Goal: Information Seeking & Learning: Learn about a topic

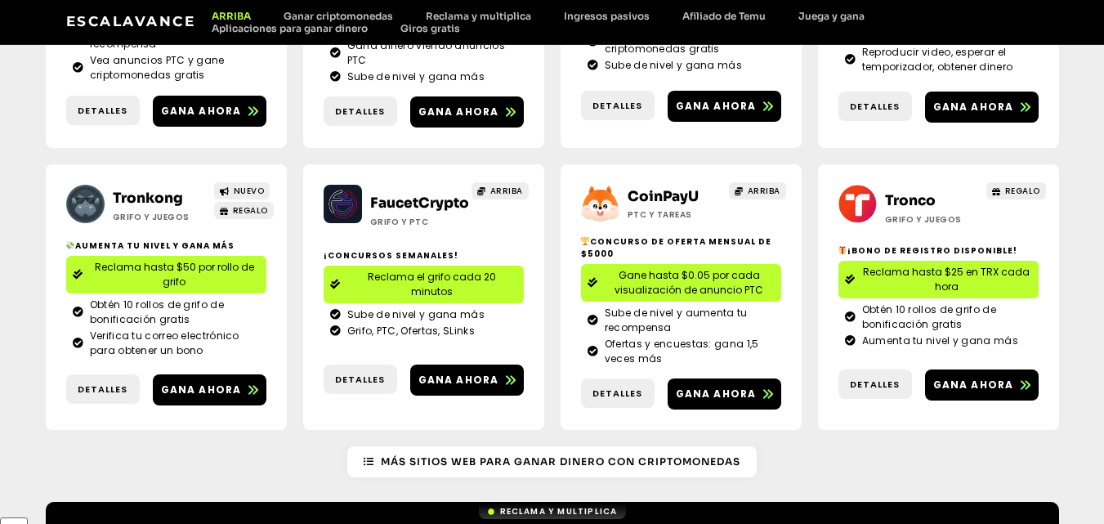
scroll to position [409, 0]
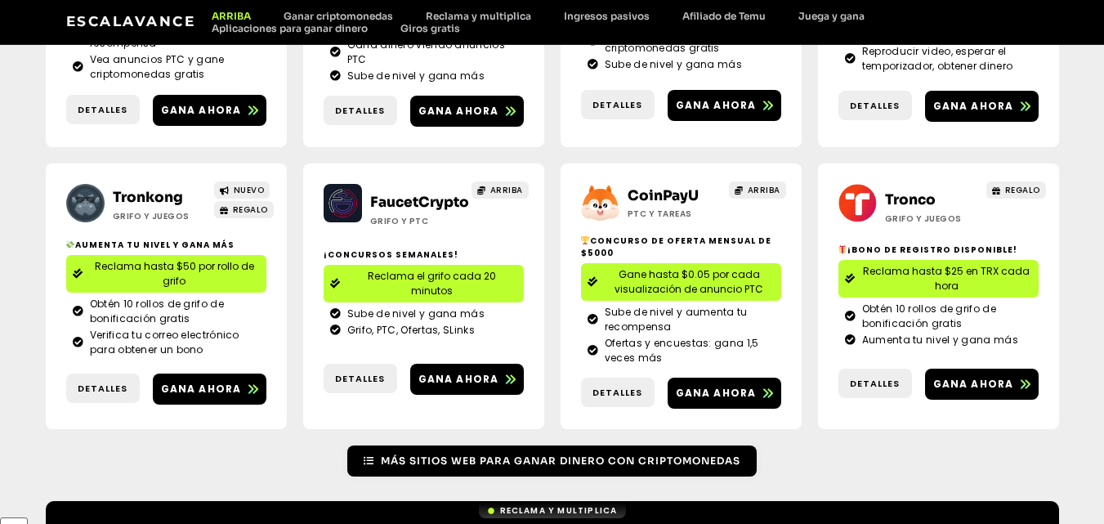
click at [570, 455] on font "Más sitios web para ganar dinero con criptomonedas" at bounding box center [561, 461] width 360 height 12
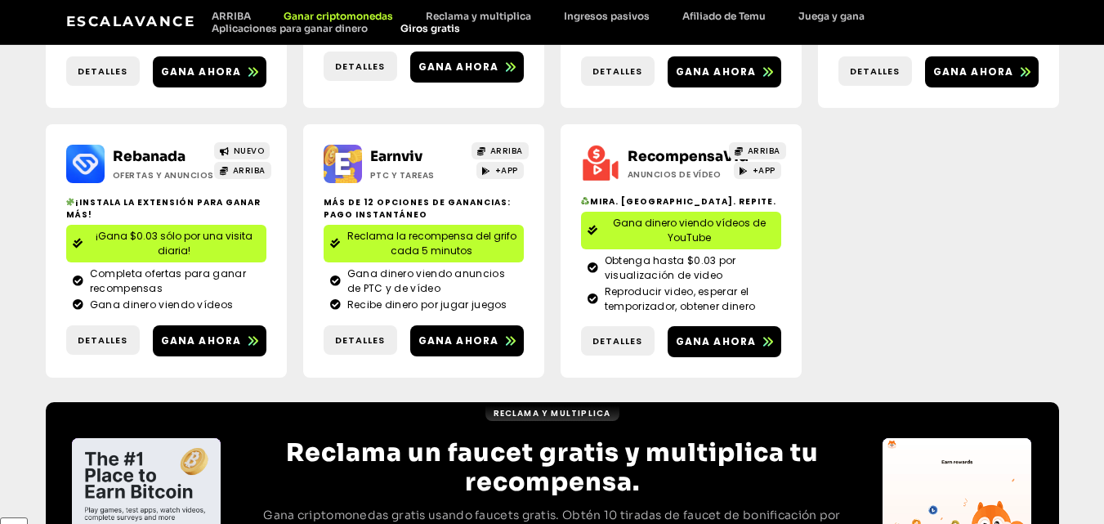
scroll to position [728, 0]
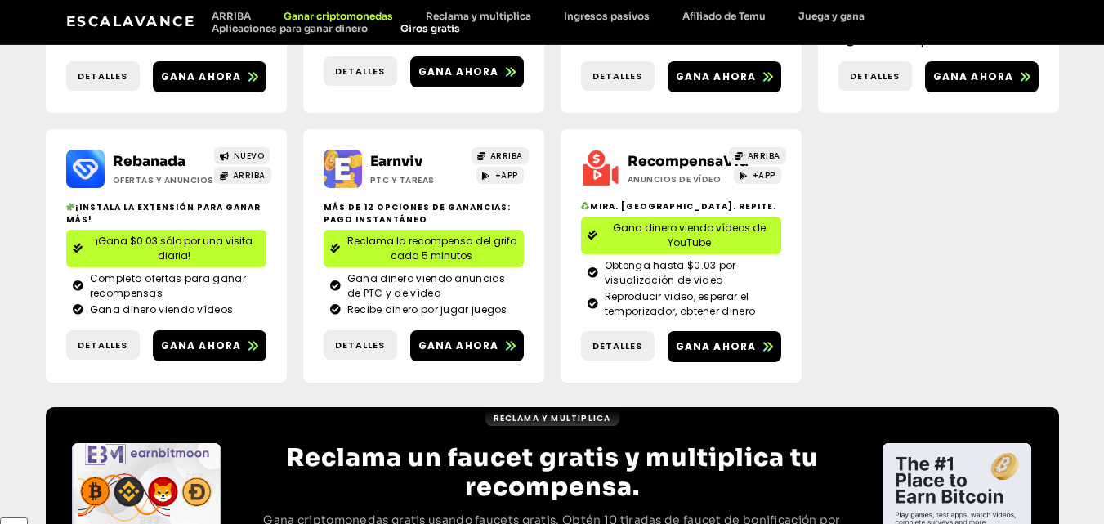
click at [419, 31] on font "Giros gratis" at bounding box center [431, 28] width 60 height 12
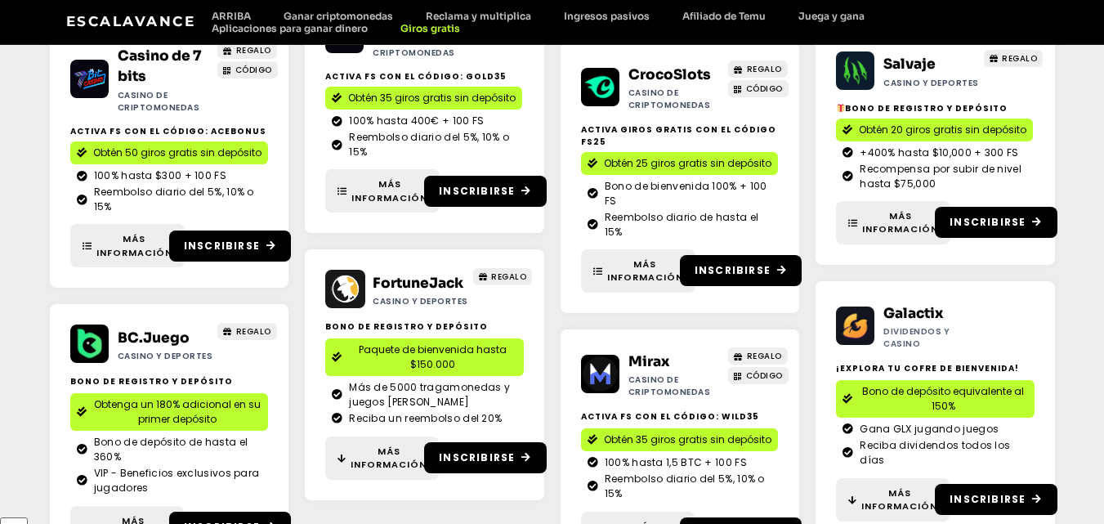
scroll to position [620, 0]
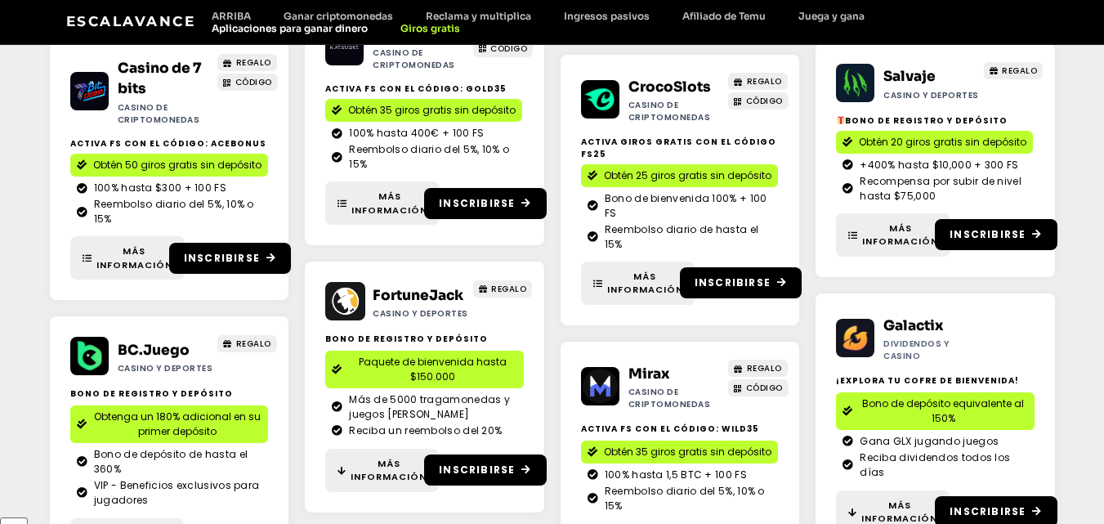
click at [322, 30] on font "Aplicaciones para ganar dinero" at bounding box center [290, 28] width 156 height 12
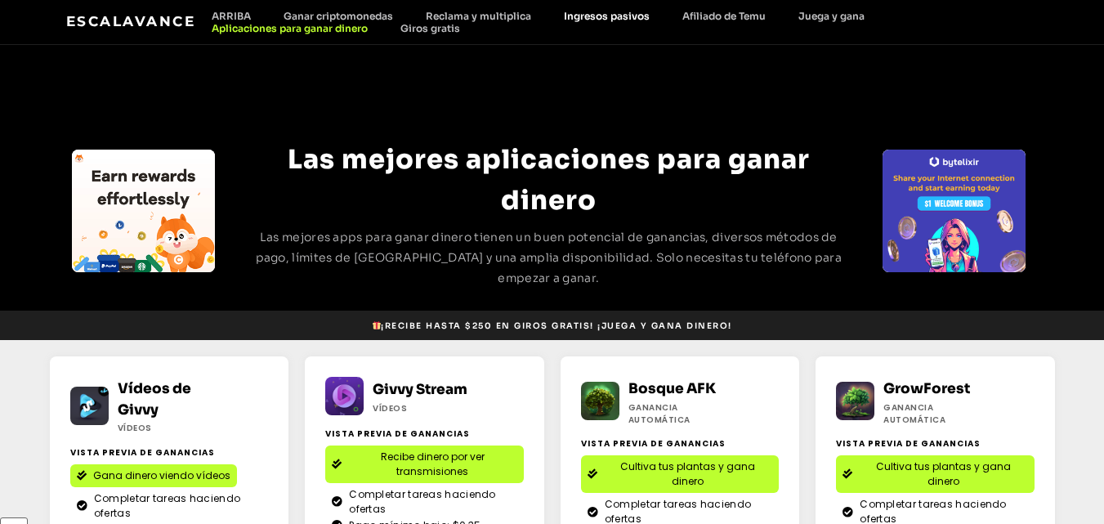
click at [602, 11] on font "Ingresos pasivos" at bounding box center [607, 16] width 86 height 12
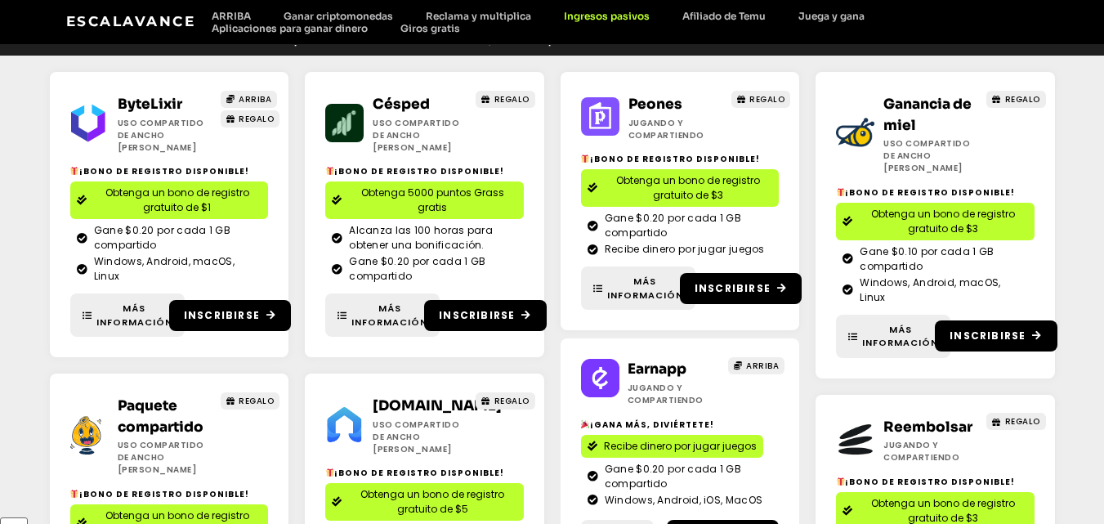
scroll to position [117, 0]
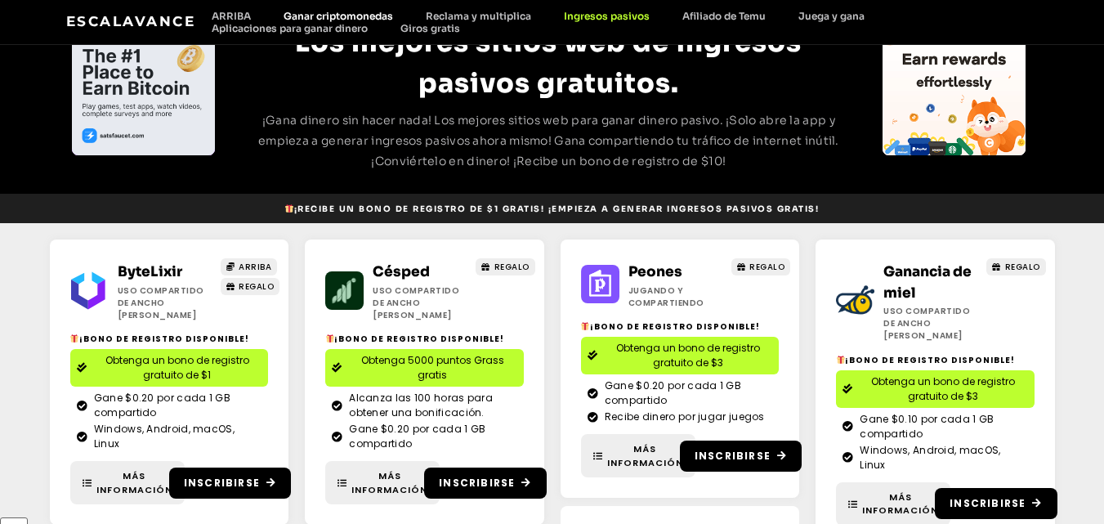
click at [328, 13] on font "Ganar criptomonedas" at bounding box center [339, 16] width 110 height 12
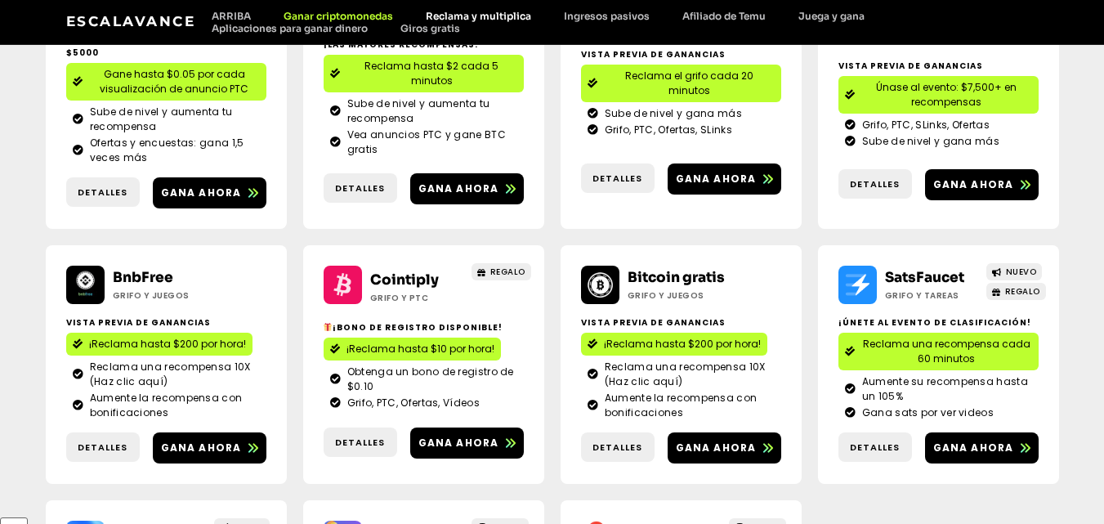
scroll to position [237, 0]
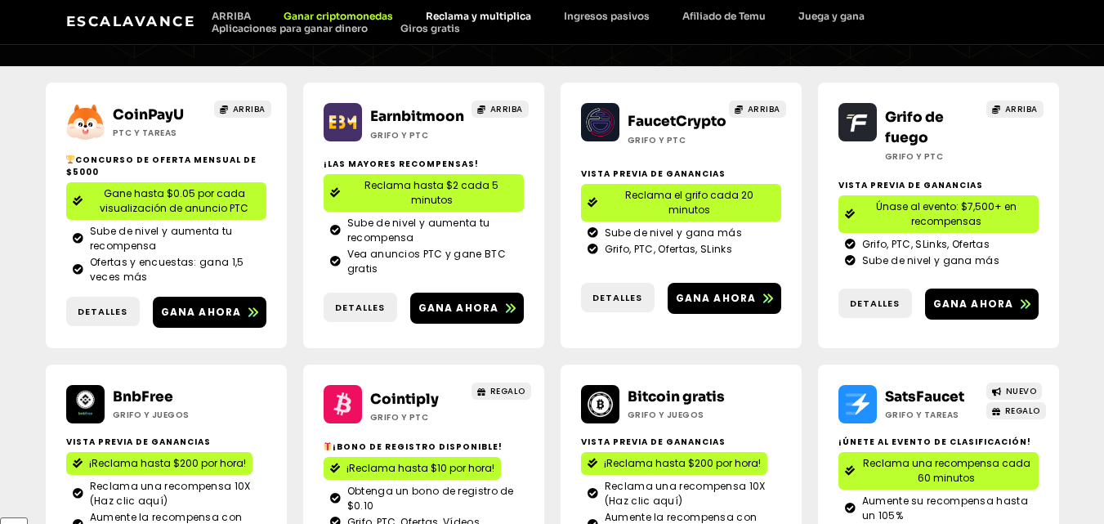
click at [509, 16] on font "Reclama y multiplica" at bounding box center [478, 16] width 105 height 12
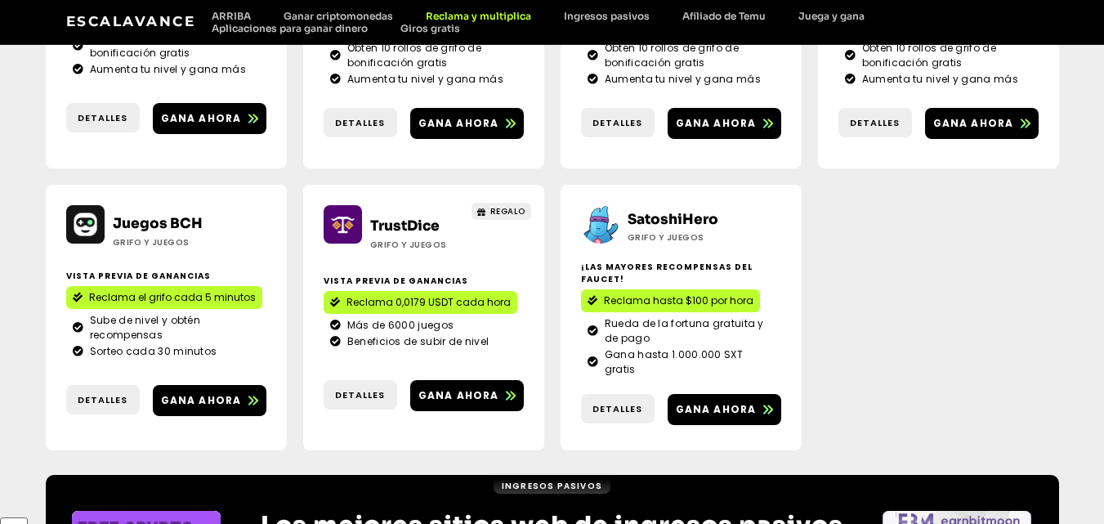
scroll to position [1160, 0]
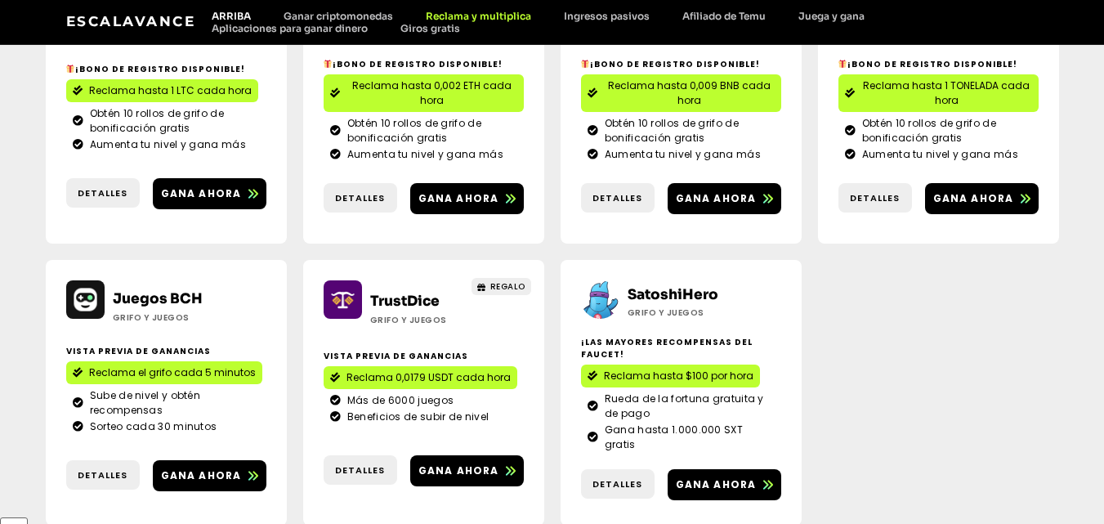
click at [234, 19] on font "ARRIBA" at bounding box center [231, 16] width 39 height 12
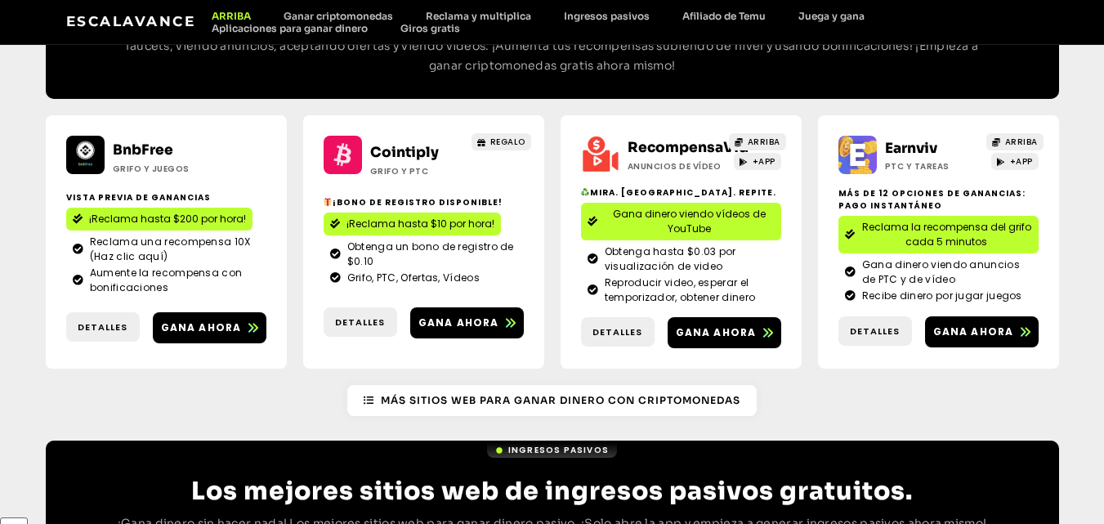
scroll to position [1717, 0]
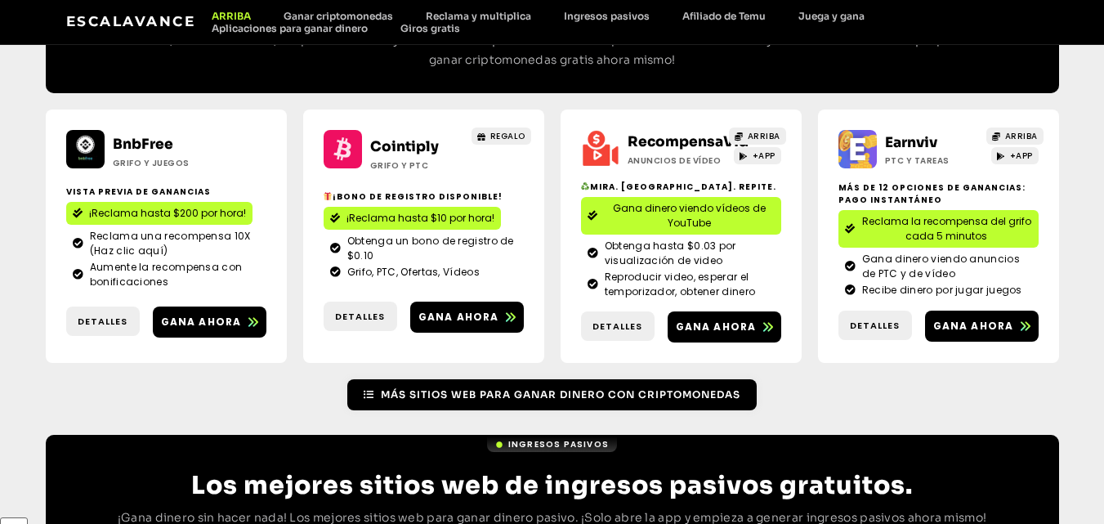
click at [562, 388] on font "Más sitios web para ganar dinero con criptomonedas" at bounding box center [561, 394] width 360 height 12
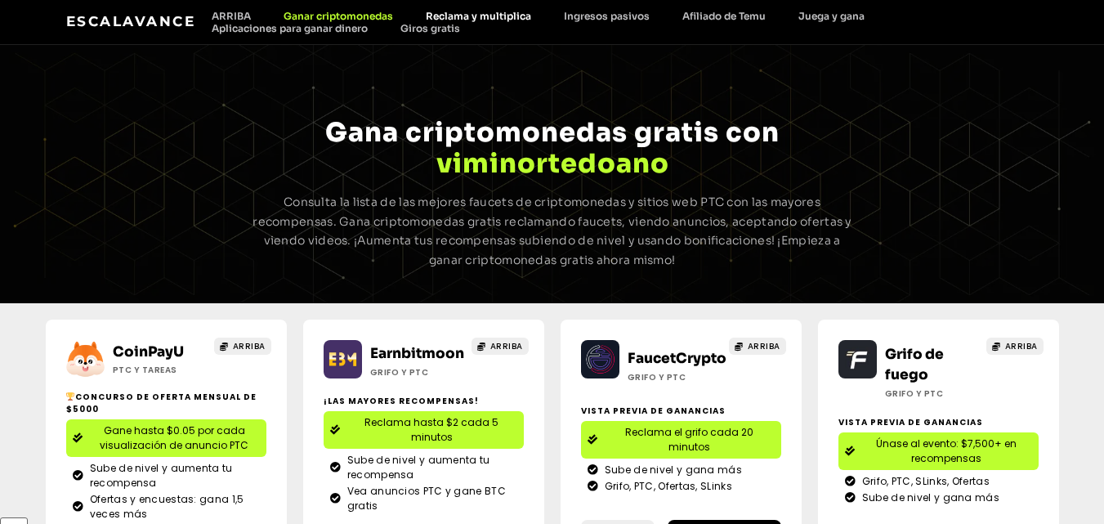
click at [442, 20] on font "Reclama y multiplica" at bounding box center [478, 16] width 105 height 12
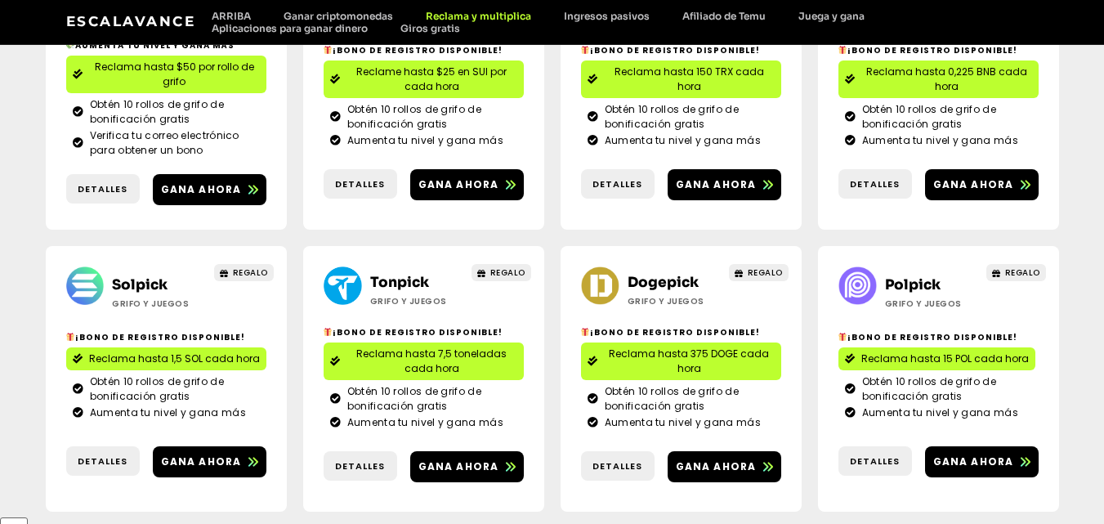
scroll to position [327, 0]
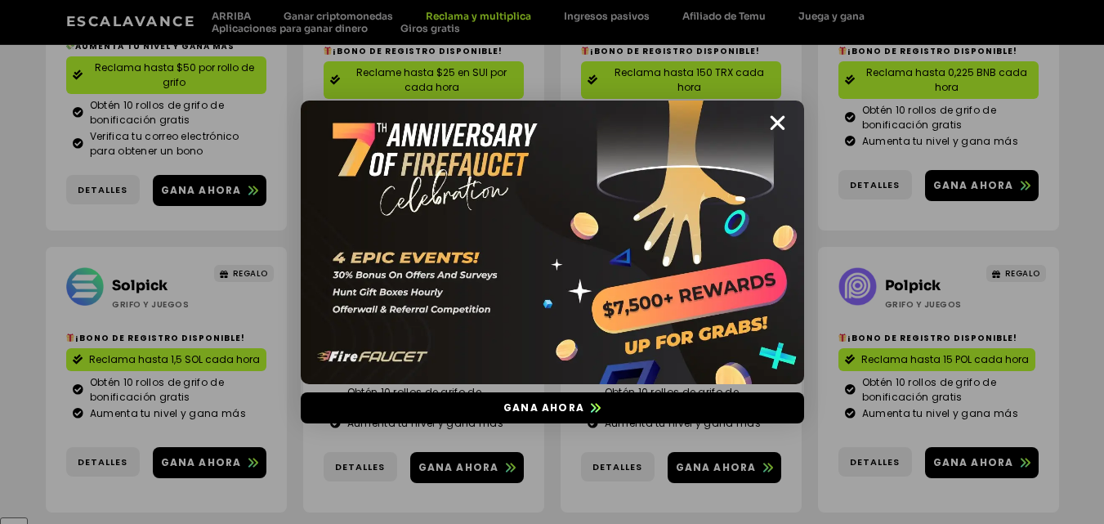
click at [782, 123] on icon "Cerca" at bounding box center [778, 123] width 20 height 20
